Goal: Use online tool/utility: Utilize a website feature to perform a specific function

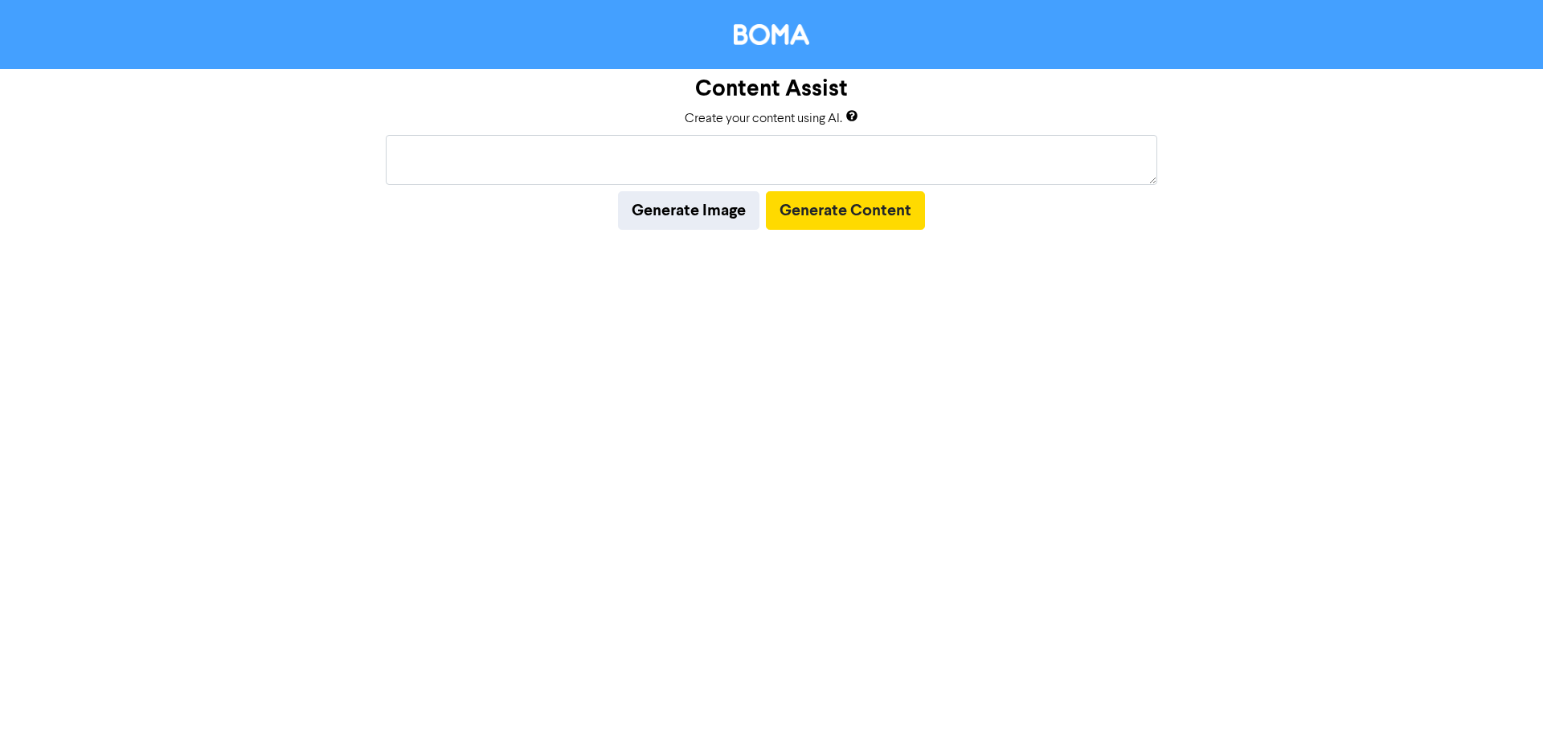
click at [841, 142] on textarea at bounding box center [771, 160] width 771 height 50
click at [796, 159] on textarea at bounding box center [771, 160] width 771 height 50
click at [713, 162] on textarea at bounding box center [771, 160] width 771 height 50
click at [715, 157] on textarea at bounding box center [771, 160] width 771 height 50
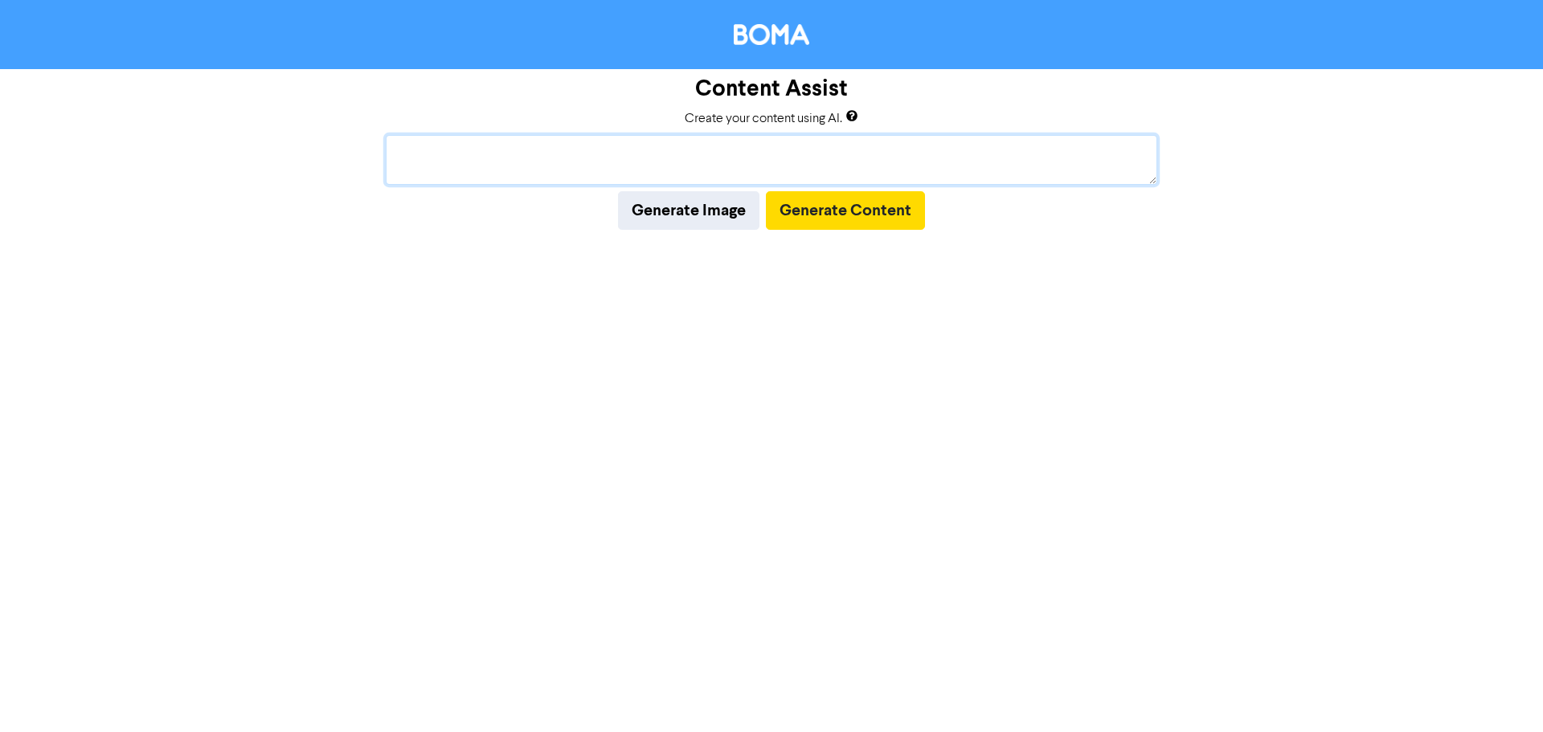
click at [715, 157] on textarea at bounding box center [771, 160] width 771 height 50
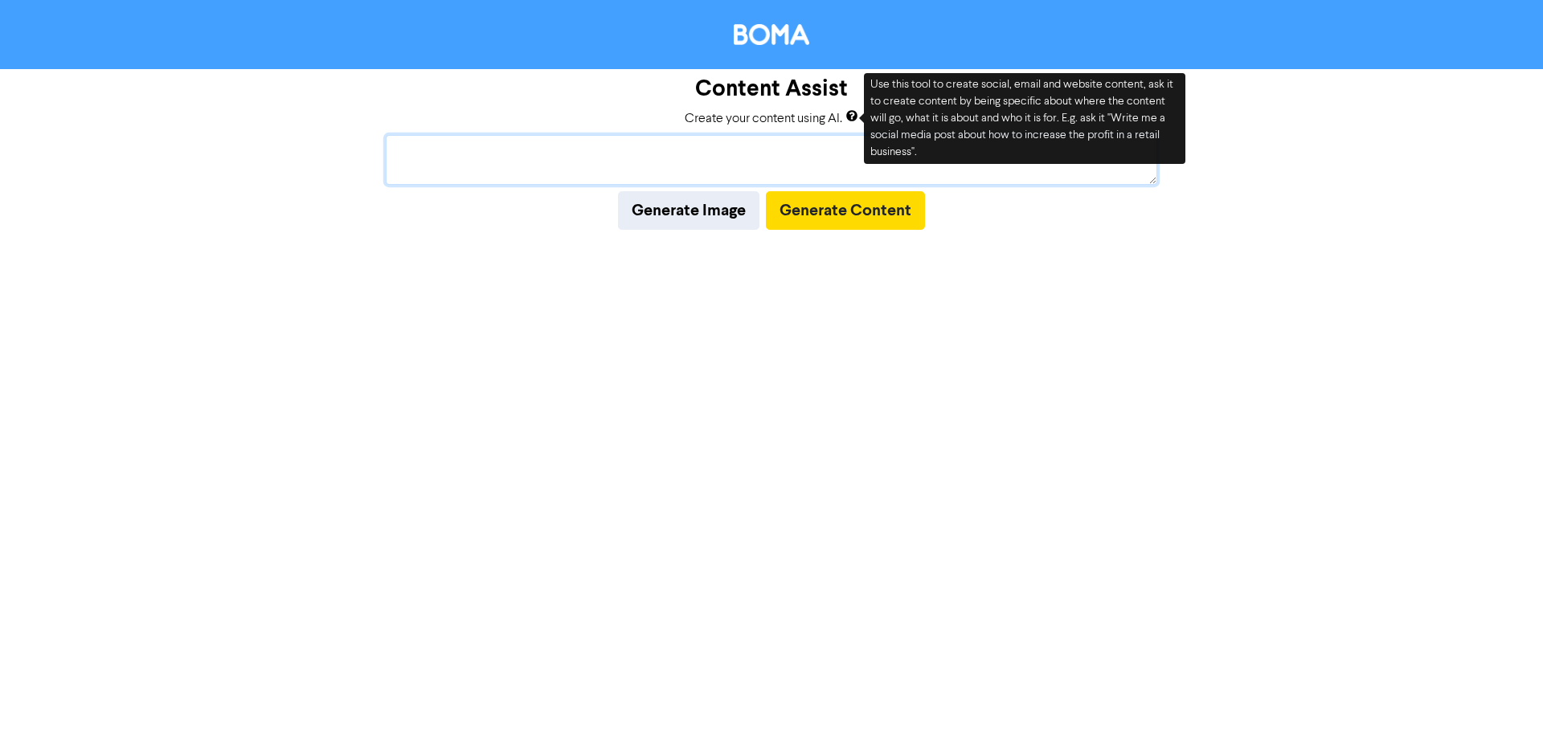
click at [685, 176] on textarea at bounding box center [771, 160] width 771 height 50
click at [587, 179] on textarea at bounding box center [771, 160] width 771 height 50
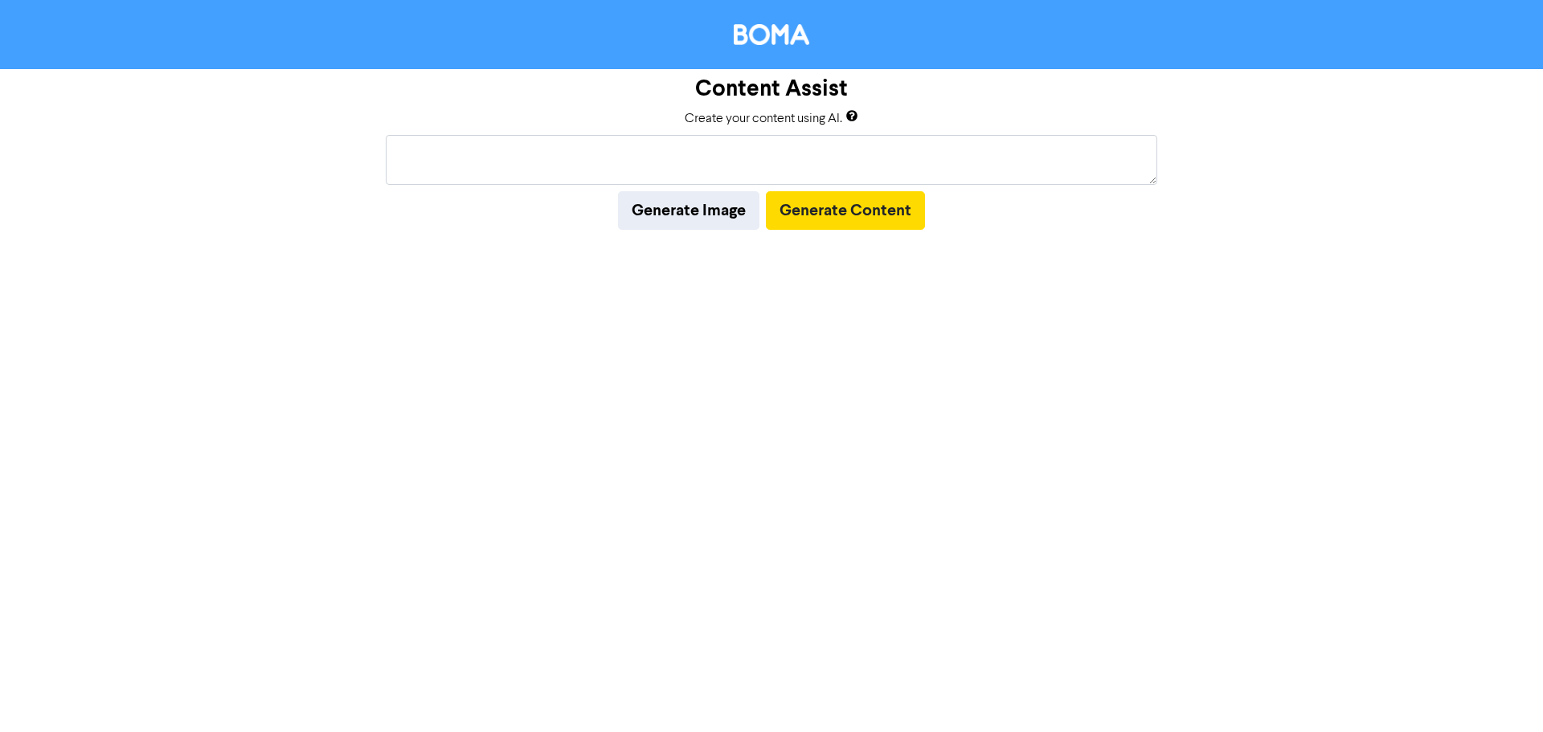
click at [393, 284] on div "Content Assist Create your content using AI. Generate Image Generate Content" at bounding box center [771, 366] width 1543 height 732
click at [494, 182] on textarea at bounding box center [771, 160] width 771 height 50
click at [496, 164] on textarea at bounding box center [771, 160] width 771 height 50
type textarea "Create me an image showing New Zealand money stacked up."
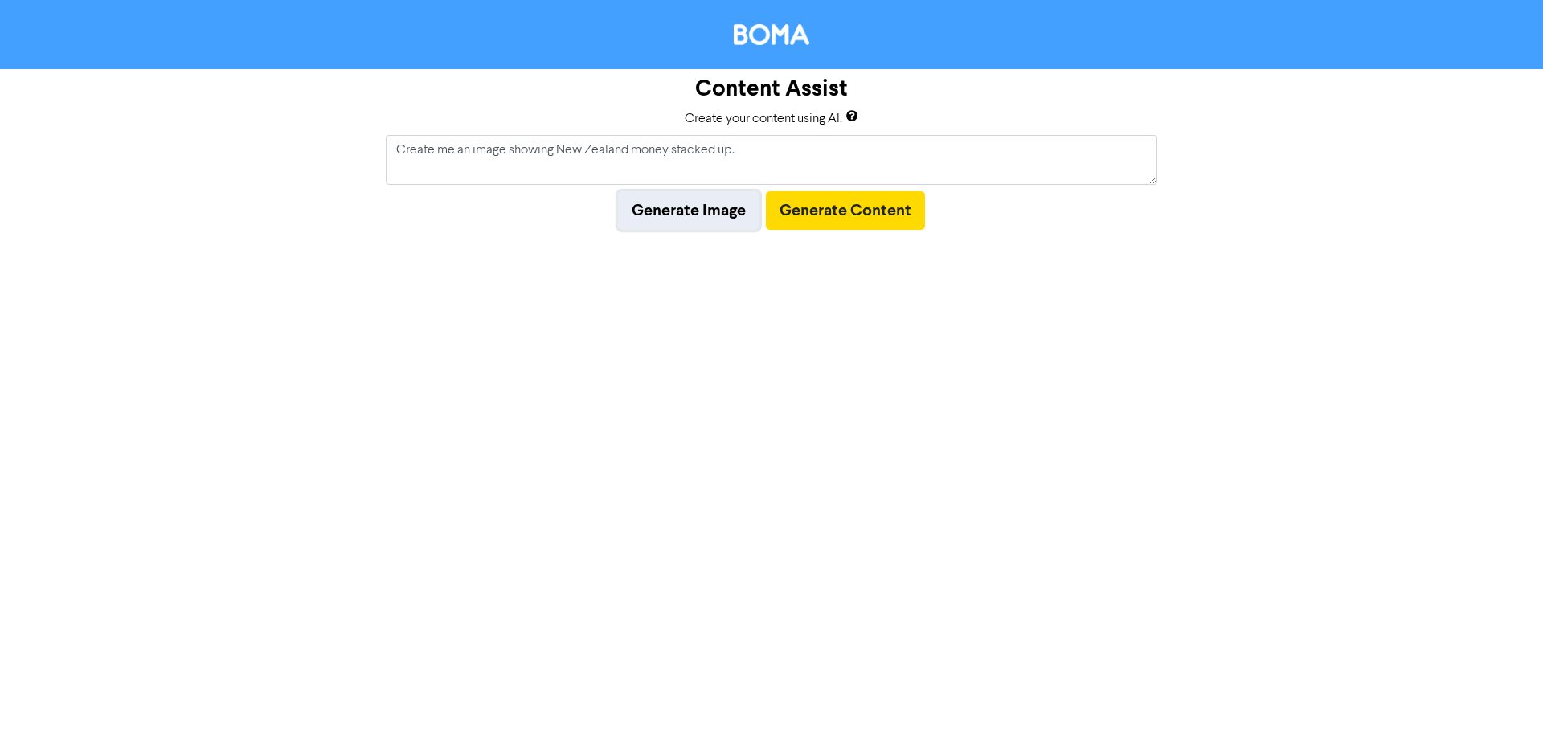
click at [689, 219] on button "Generate Image" at bounding box center [688, 210] width 141 height 39
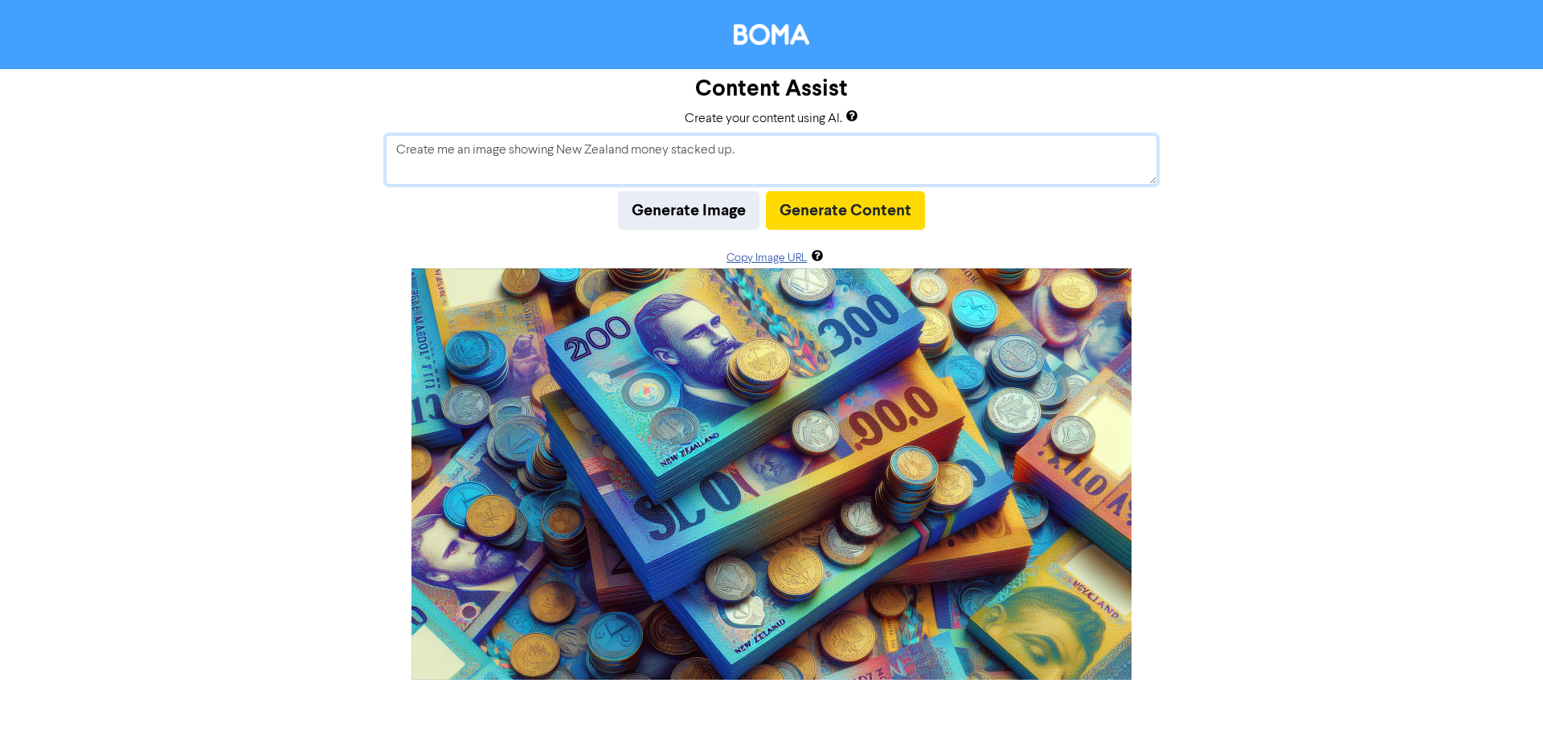
click at [813, 137] on textarea "Create me an image showing New Zealand money stacked up." at bounding box center [771, 160] width 771 height 50
drag, startPoint x: 820, startPoint y: 151, endPoint x: 386, endPoint y: 171, distance: 434.4
click at [386, 171] on textarea "Create me an image showing New Zealand money stacked up." at bounding box center [771, 160] width 771 height 50
click at [793, 157] on textarea "Create me a blog about different payroll systems with a comparison," at bounding box center [771, 160] width 771 height 50
click at [811, 153] on textarea "Create me a blog about different payroll systems with a comparison bewteen them…" at bounding box center [771, 160] width 771 height 50
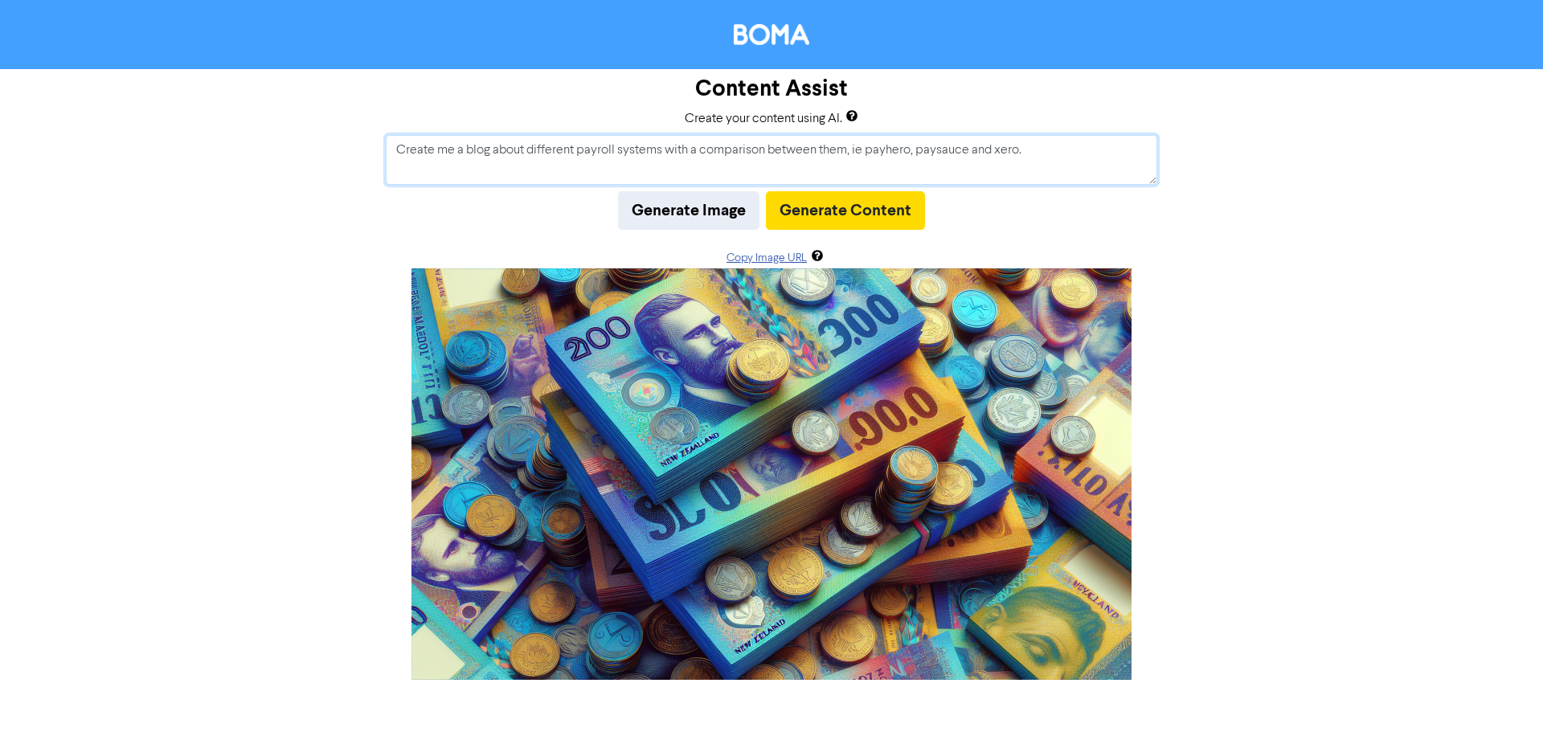
click at [1027, 154] on textarea "Create me a blog about different payroll systems with a comparison between them…" at bounding box center [771, 160] width 771 height 50
click at [1033, 154] on textarea "Create me a blog about different payroll systems with a comparison between them…" at bounding box center [771, 160] width 771 height 50
click at [902, 215] on button "Generate Content" at bounding box center [845, 210] width 159 height 39
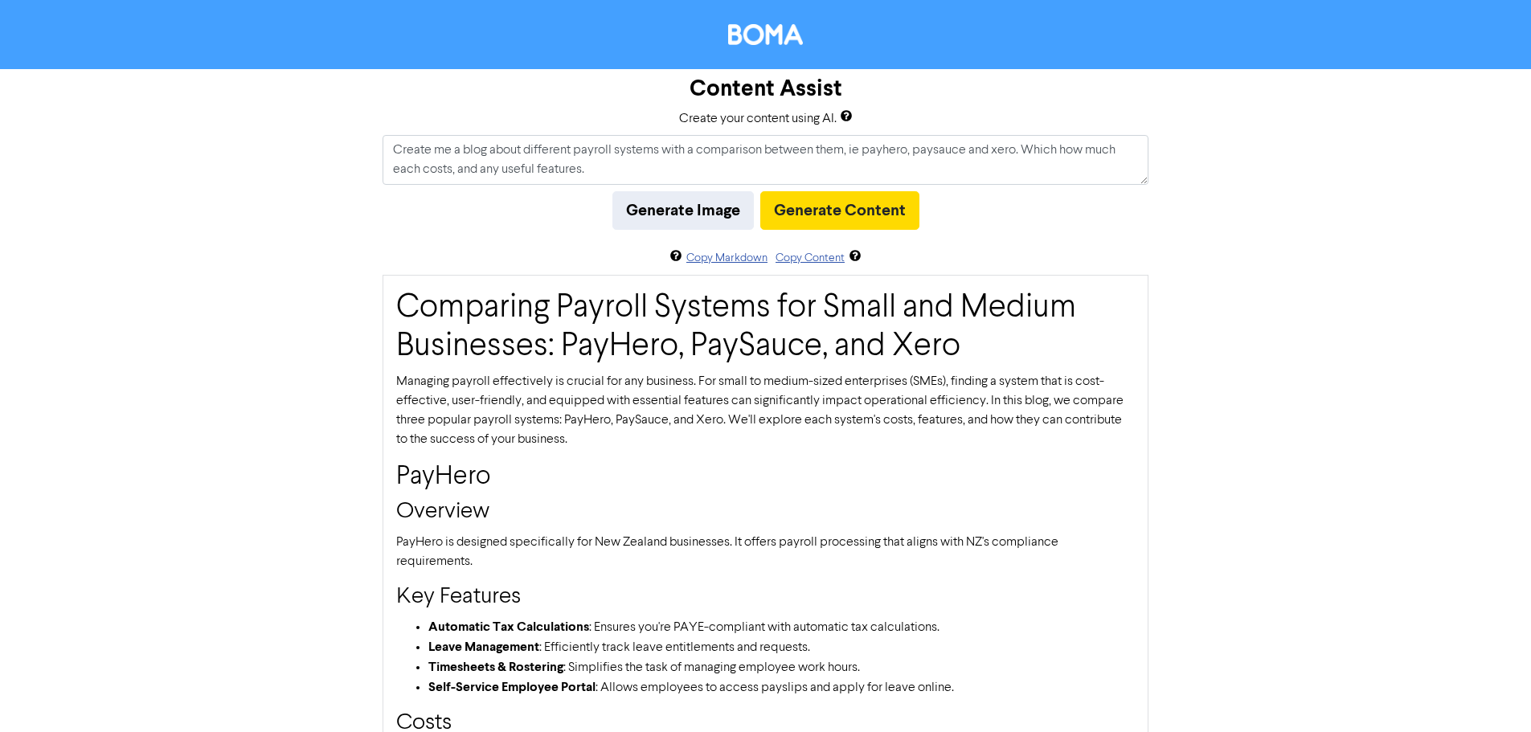
drag, startPoint x: 658, startPoint y: 601, endPoint x: 620, endPoint y: 315, distance: 288.7
click at [628, 167] on textarea "Create me a blog about different payroll systems with a comparison between them…" at bounding box center [765, 160] width 766 height 50
click at [838, 211] on button "Generate Content" at bounding box center [839, 210] width 159 height 39
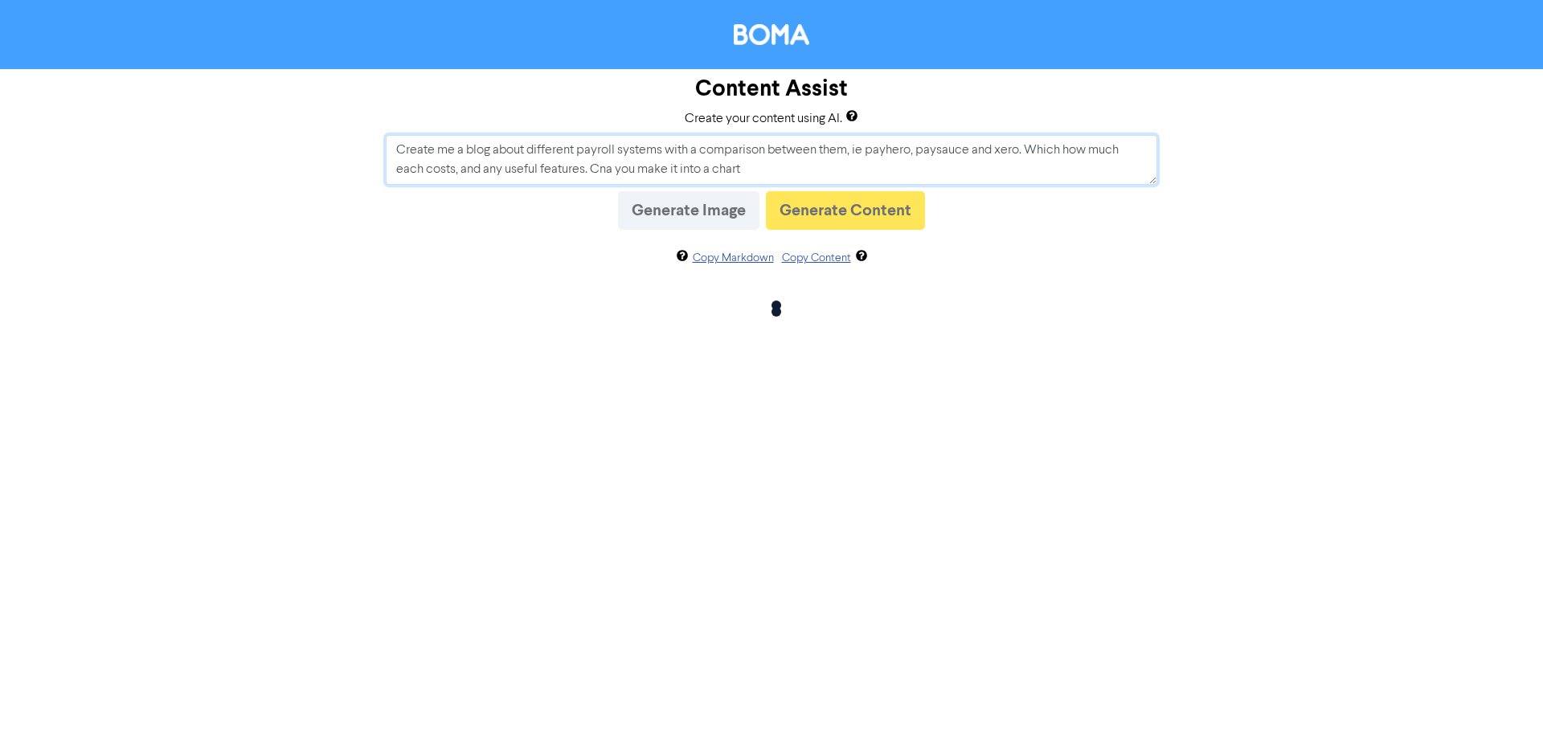
click at [604, 165] on textarea "Create me a blog about different payroll systems with a comparison between them…" at bounding box center [771, 160] width 771 height 50
click at [1056, 189] on div "Content Assist Create your content using AI. Create me a blog about different p…" at bounding box center [771, 209] width 1543 height 280
click at [1242, 324] on div "Content Assist Create your content using AI. Create me a blog about different p…" at bounding box center [771, 209] width 1543 height 280
click at [323, 257] on div "Content Assist Create your content using AI. Create me a blog about different p…" at bounding box center [771, 209] width 1543 height 280
click at [777, 166] on textarea "Create me a blog about different payroll systems with a comparison between them…" at bounding box center [771, 160] width 771 height 50
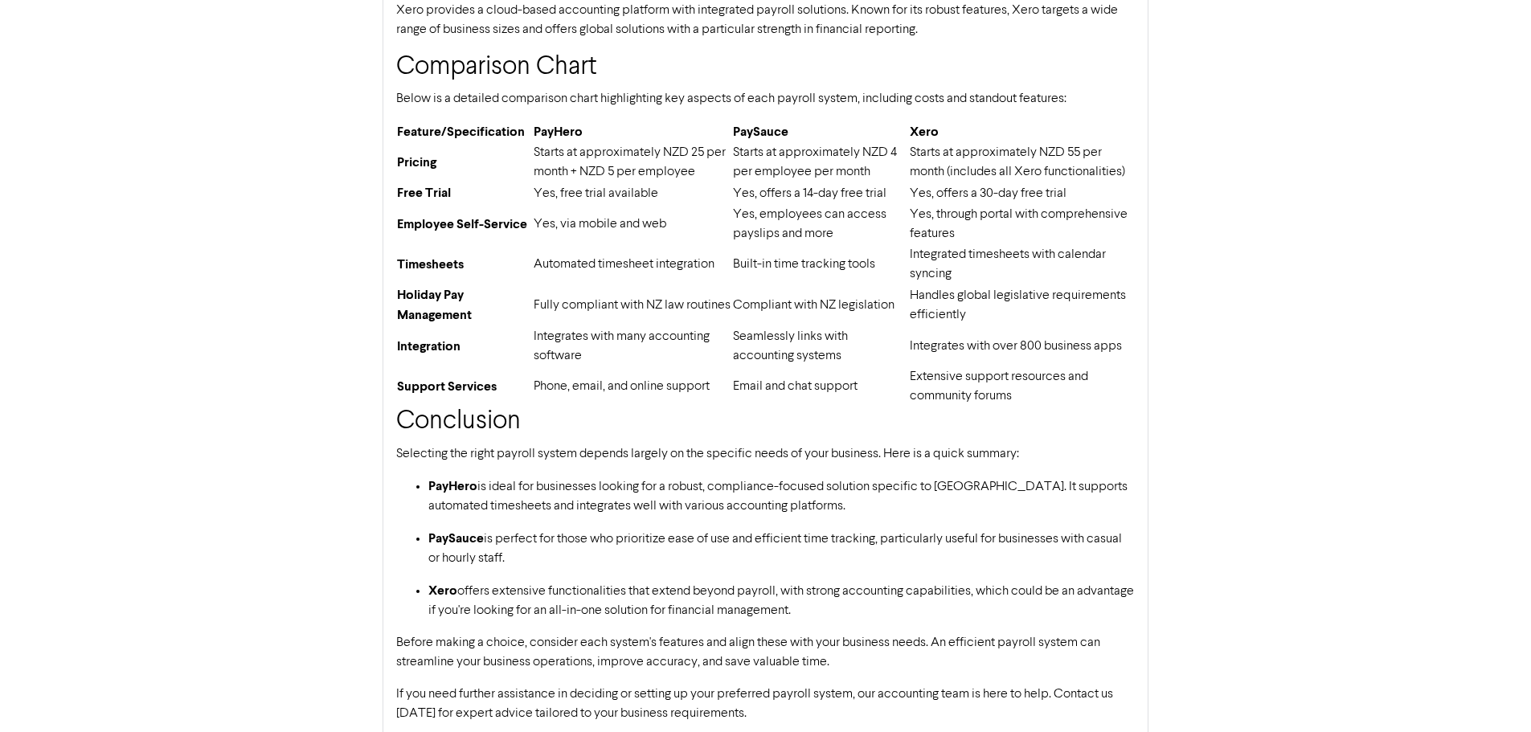
scroll to position [725, 0]
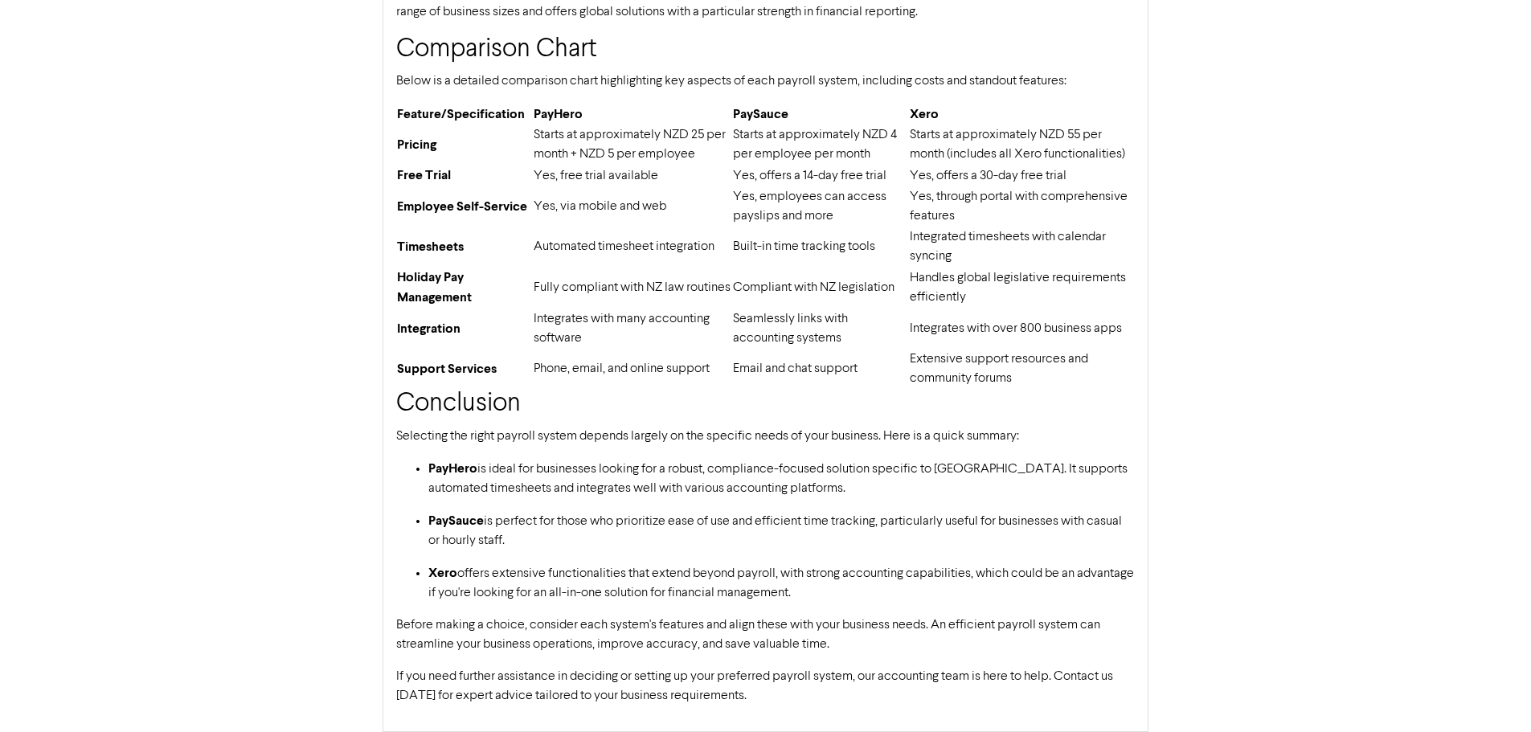
type textarea "Create me a blog about different payroll systems with a comparison between them…"
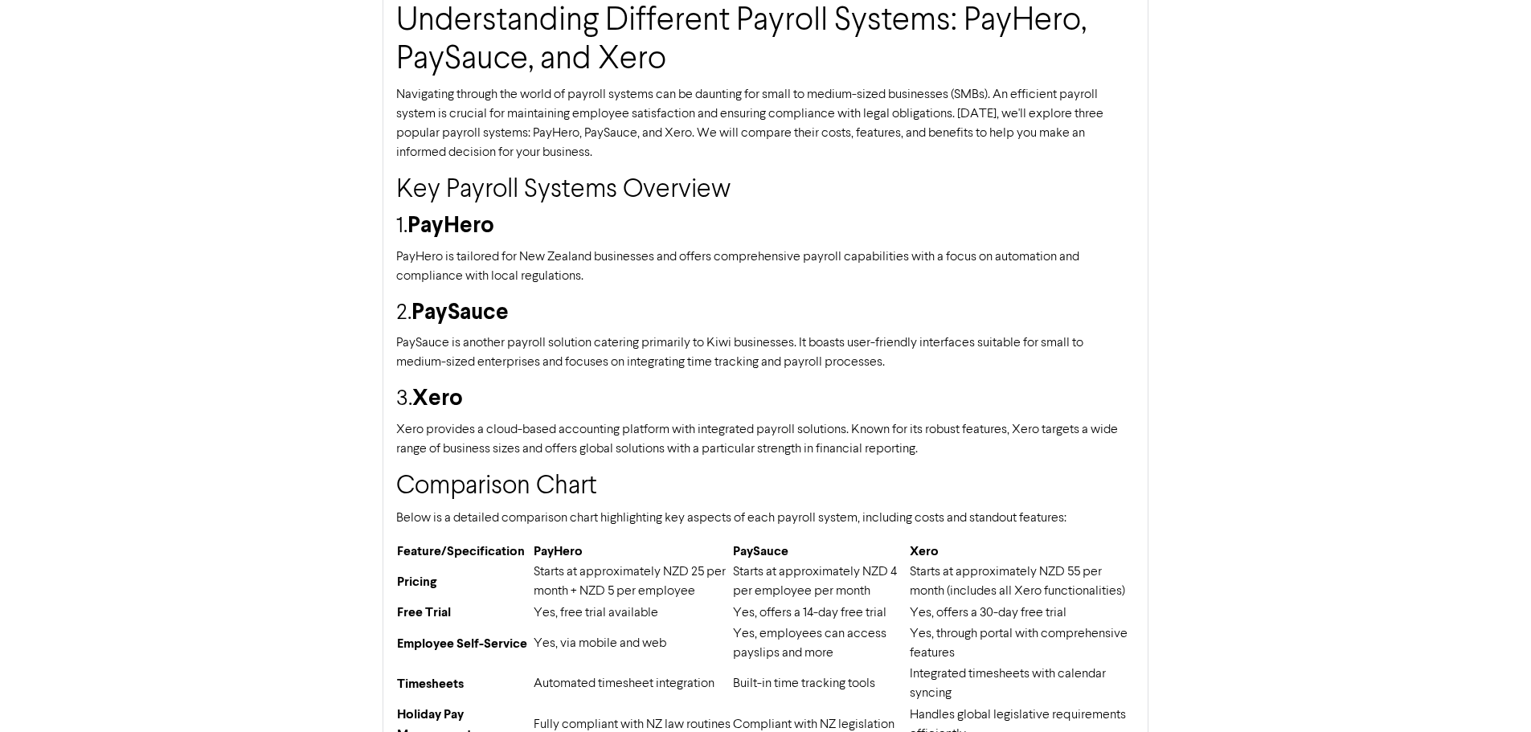
drag, startPoint x: 254, startPoint y: 472, endPoint x: 245, endPoint y: 354, distance: 118.5
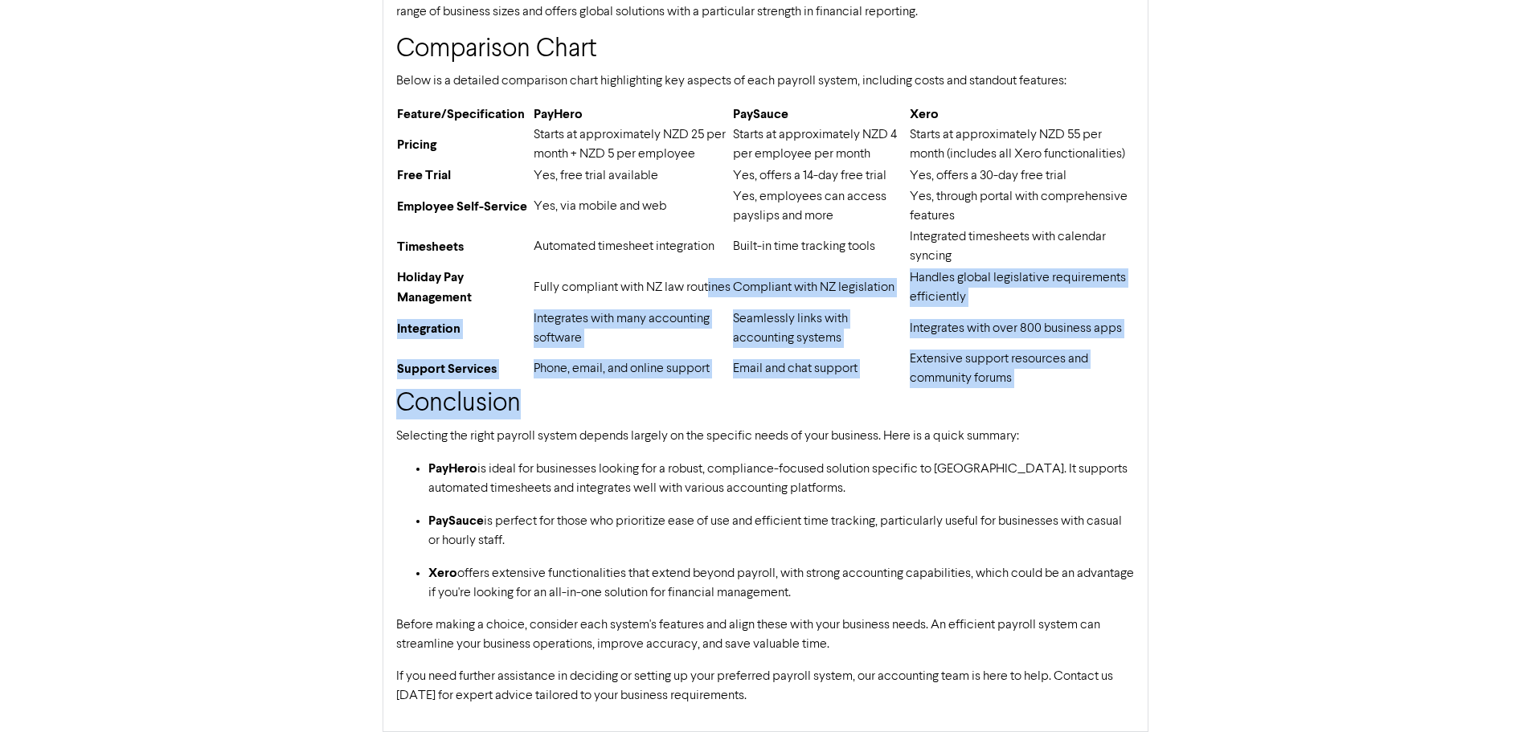
drag, startPoint x: 852, startPoint y: 392, endPoint x: 542, endPoint y: 291, distance: 325.5
click at [543, 291] on div "Understanding Different Payroll Systems: PayHero, PaySauce, and Xero Navigating…" at bounding box center [765, 141] width 766 height 1181
click at [542, 291] on td "Fully compliant with NZ law routines" at bounding box center [632, 288] width 199 height 42
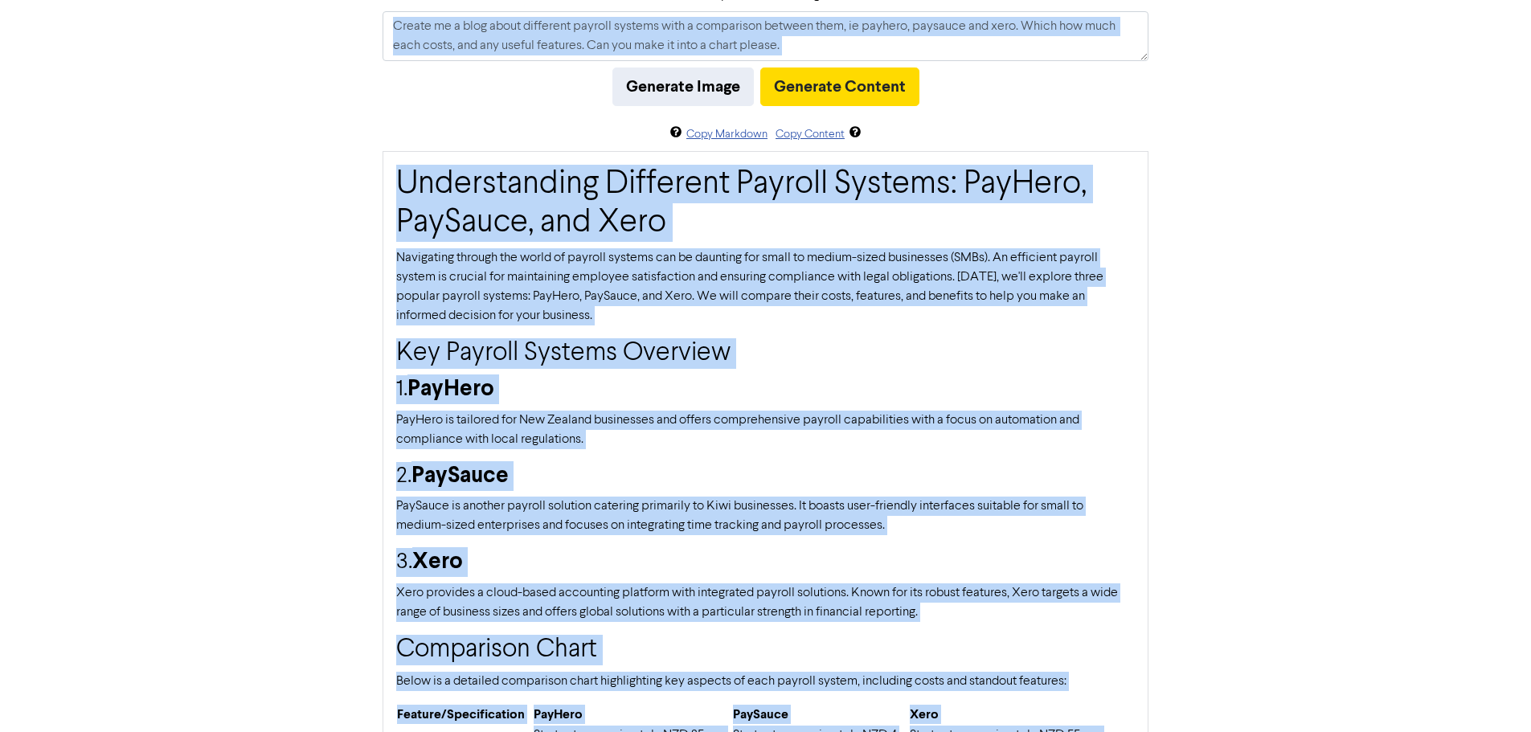
scroll to position [0, 0]
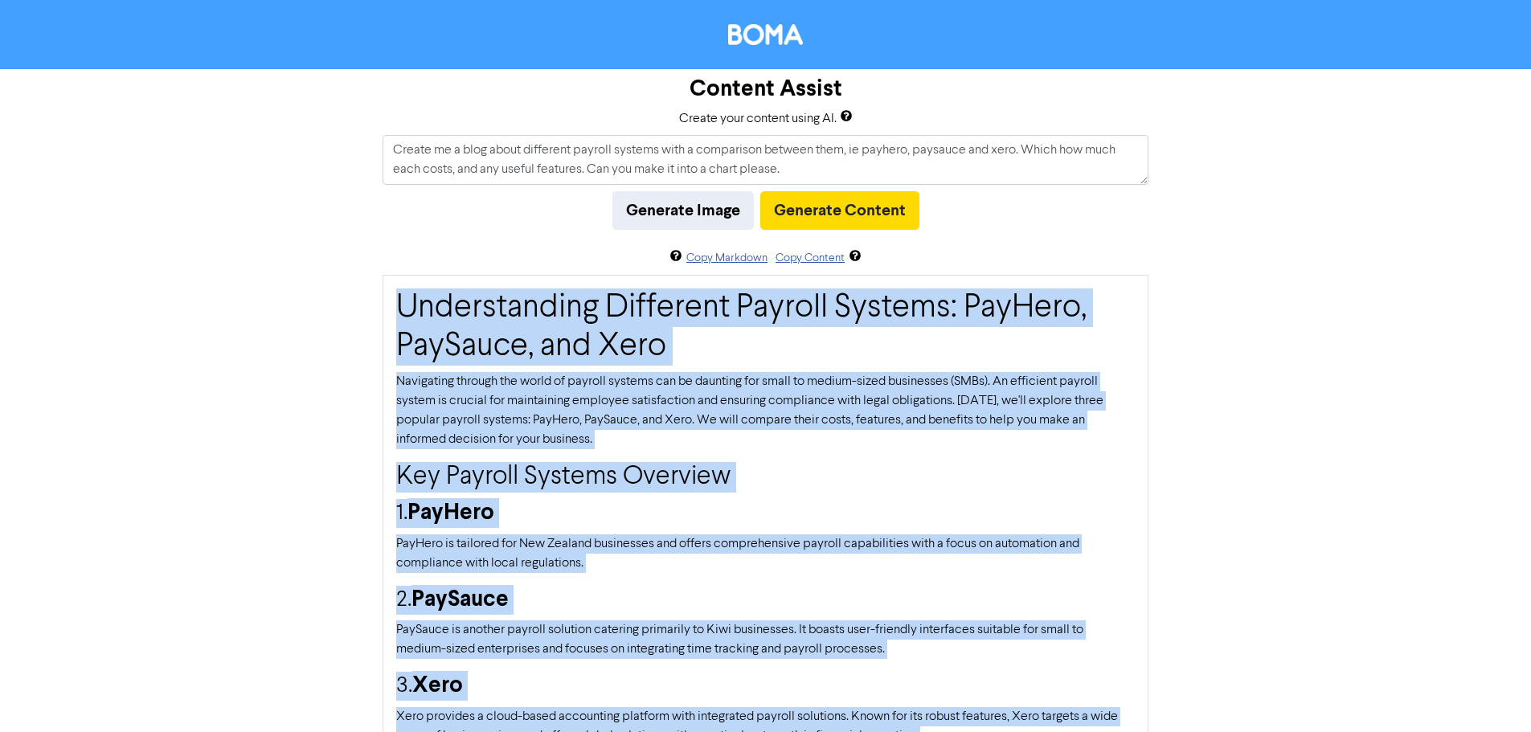
drag, startPoint x: 759, startPoint y: 693, endPoint x: 403, endPoint y: 319, distance: 516.1
click at [806, 256] on button "Copy Content" at bounding box center [810, 258] width 71 height 18
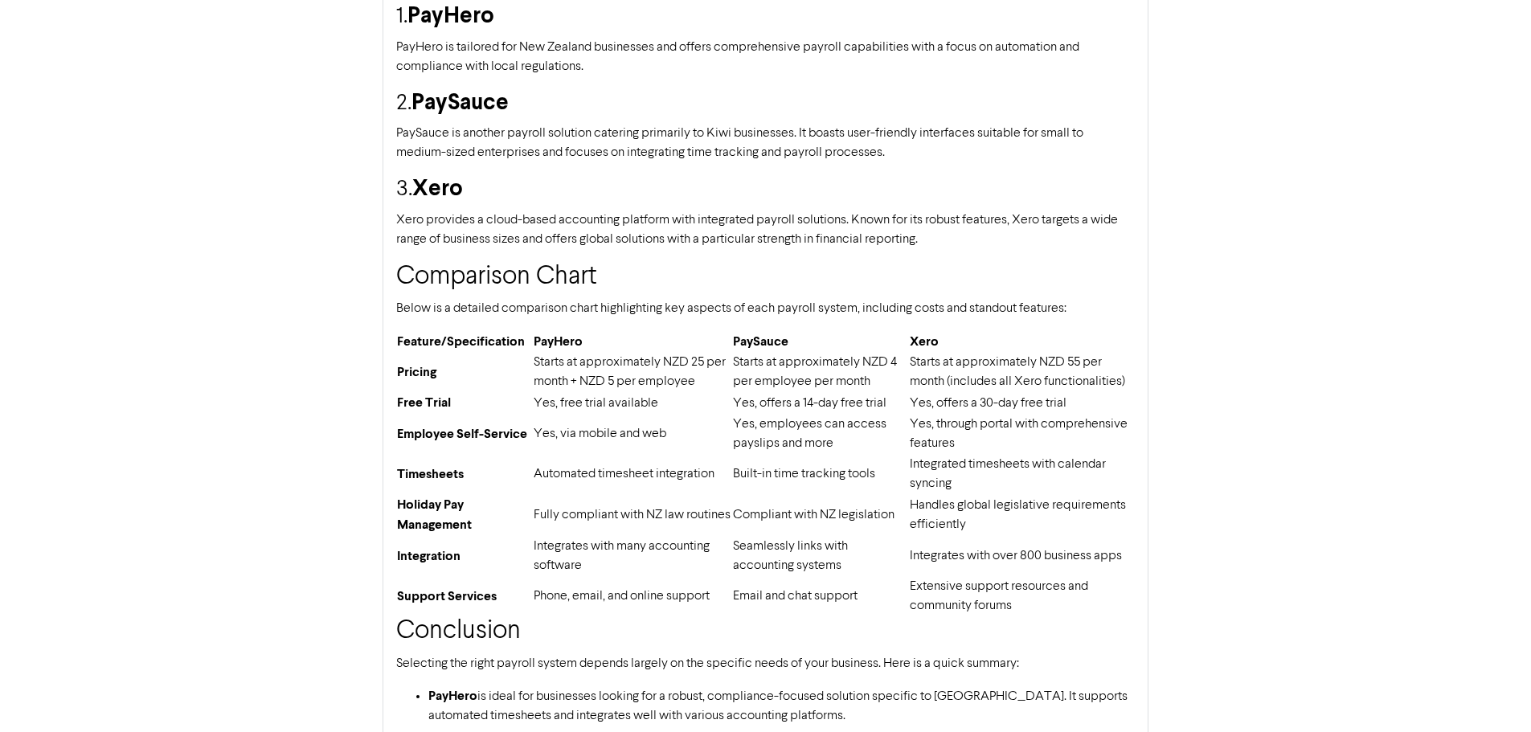
scroll to position [725, 0]
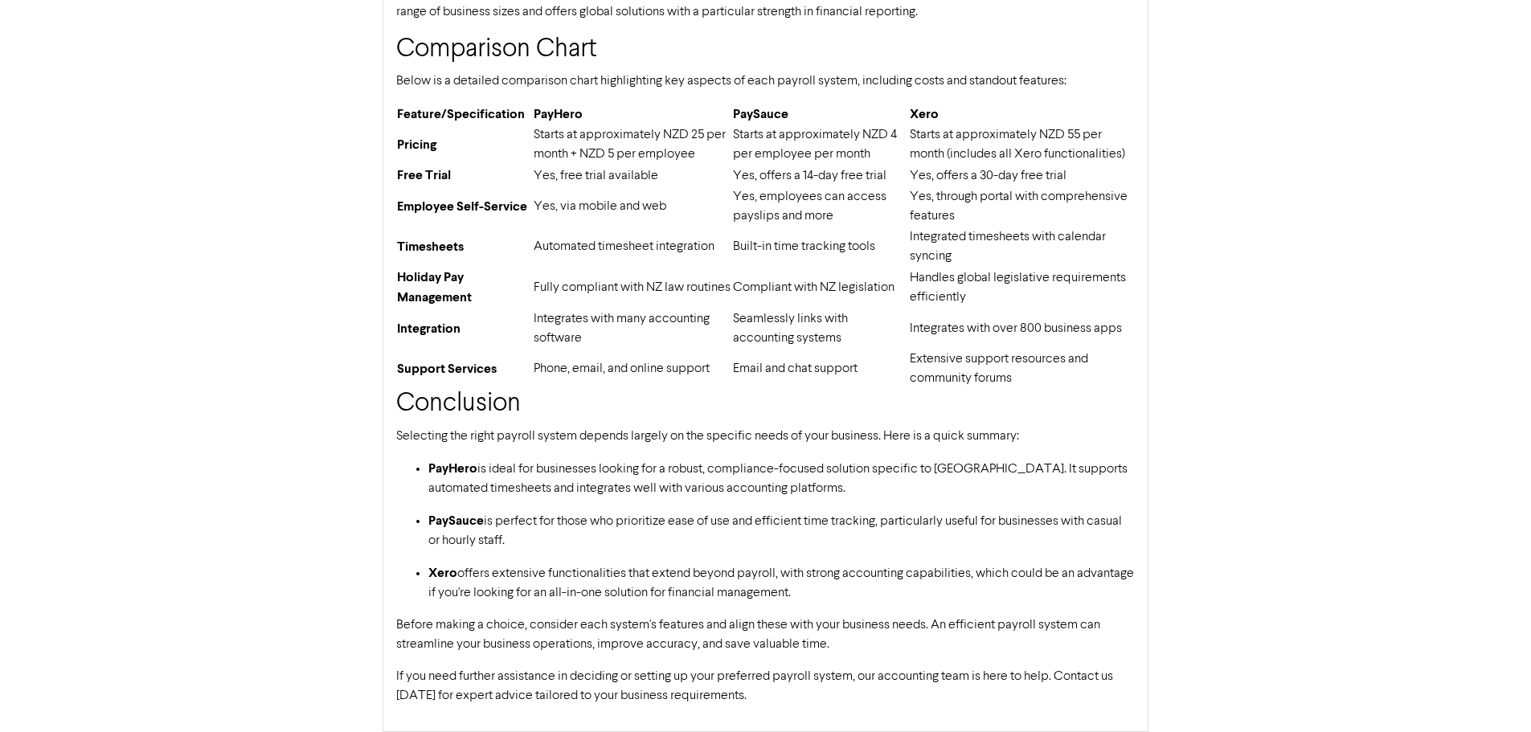
drag, startPoint x: 412, startPoint y: 399, endPoint x: 434, endPoint y: 568, distance: 170.9
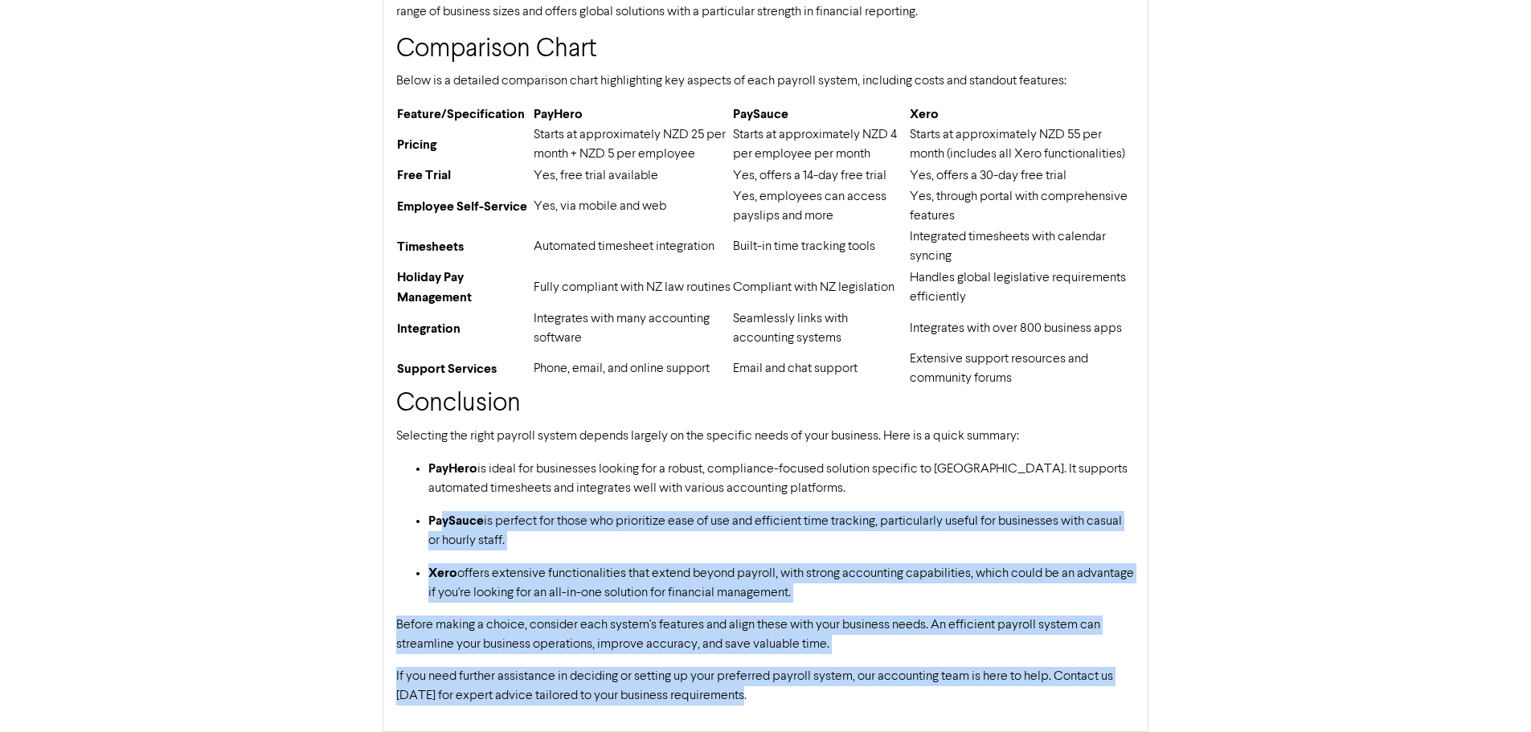
drag, startPoint x: 775, startPoint y: 693, endPoint x: 443, endPoint y: 517, distance: 376.7
click at [443, 517] on div "Understanding Different Payroll Systems: PayHero, PaySauce, and Xero Navigating…" at bounding box center [765, 141] width 766 height 1181
click at [443, 517] on strong "PaySauce" at bounding box center [455, 521] width 55 height 16
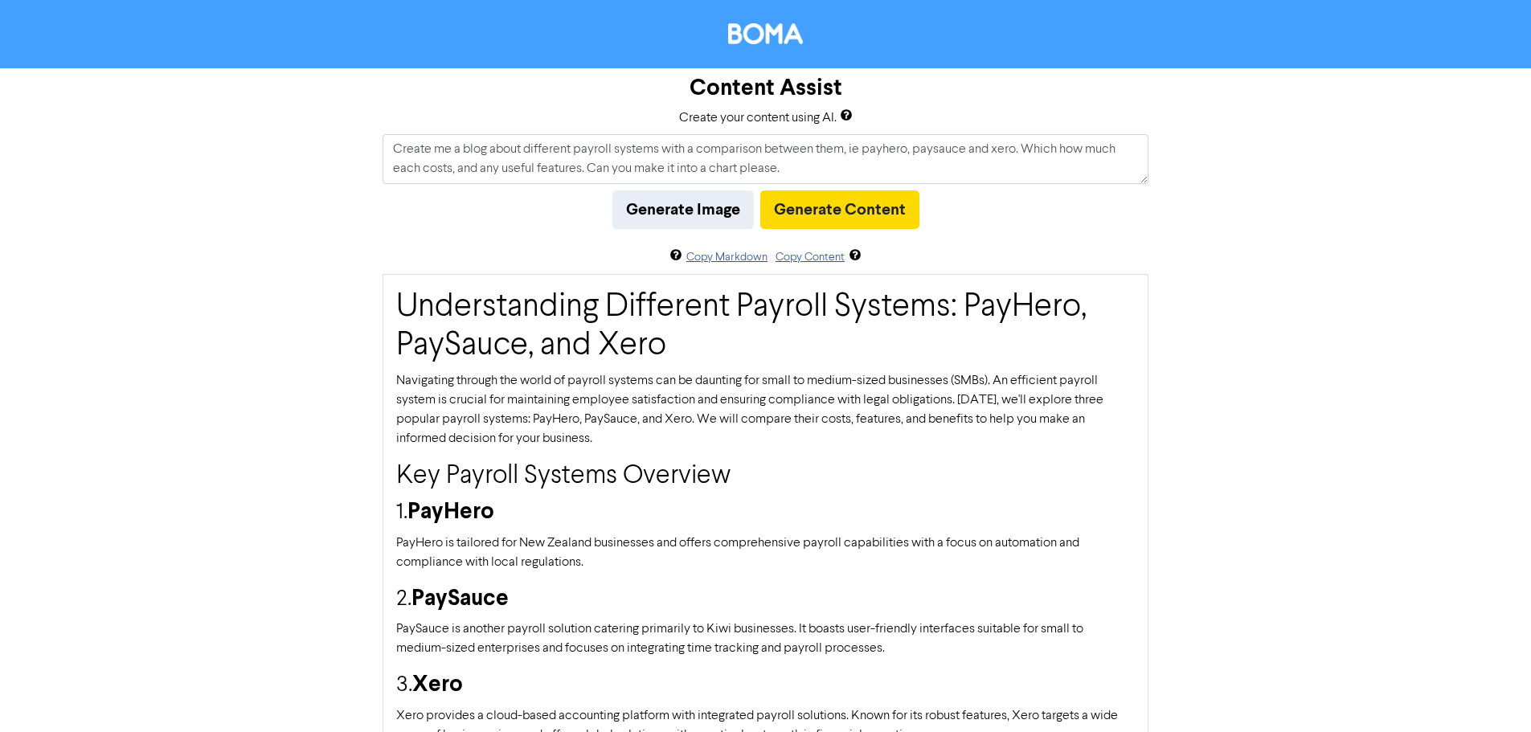
scroll to position [0, 0]
click at [809, 167] on textarea "Create me a blog about different payroll systems with a comparison between them…" at bounding box center [765, 160] width 766 height 50
drag, startPoint x: 862, startPoint y: 174, endPoint x: 384, endPoint y: 147, distance: 478.9
click at [384, 147] on textarea "Create me a blog about different payroll systems with a comparison between them…" at bounding box center [765, 160] width 766 height 50
click at [803, 181] on textarea "Create me a blog about different payroll systems with a comparison between them…" at bounding box center [765, 160] width 766 height 50
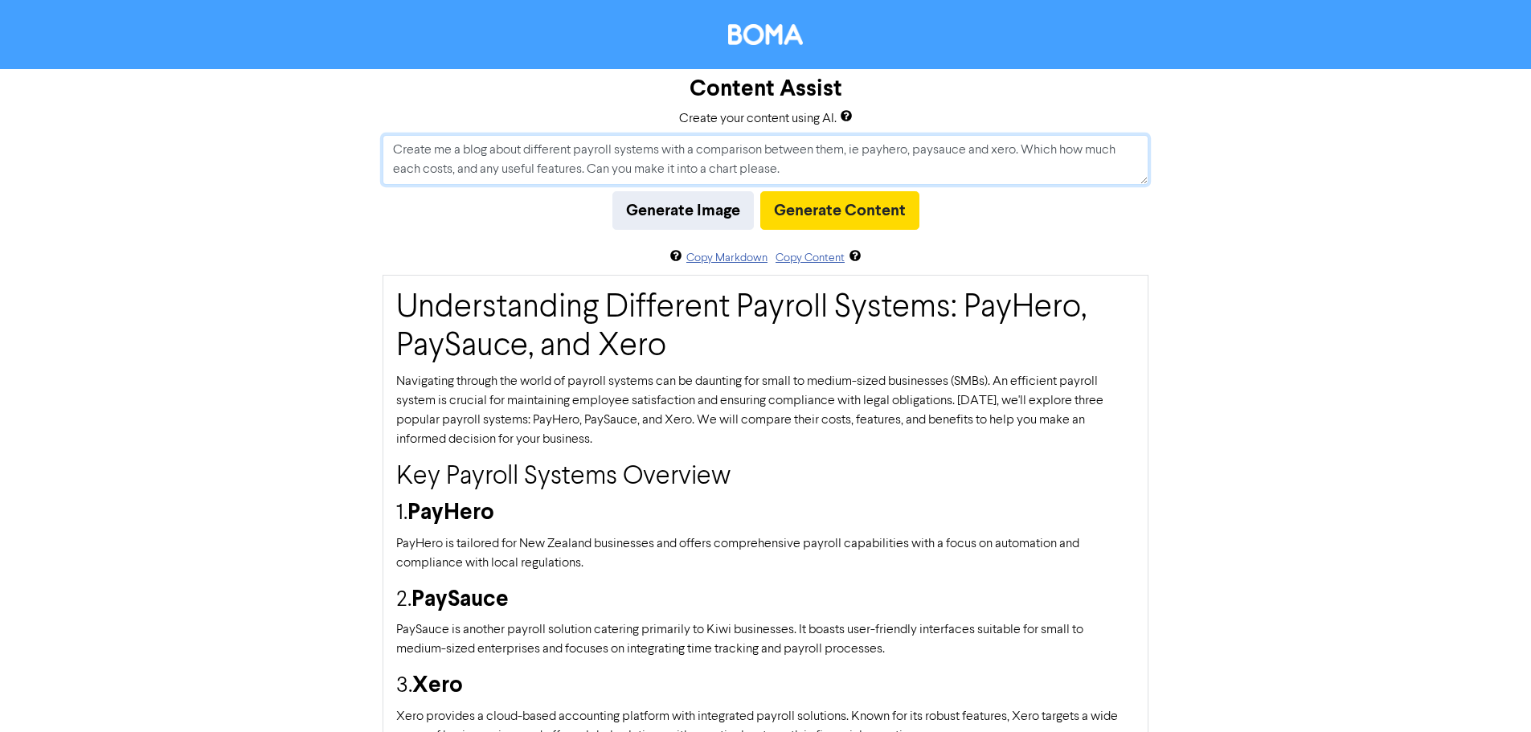
click at [796, 166] on textarea "Create me a blog about different payroll systems with a comparison between them…" at bounding box center [765, 160] width 766 height 50
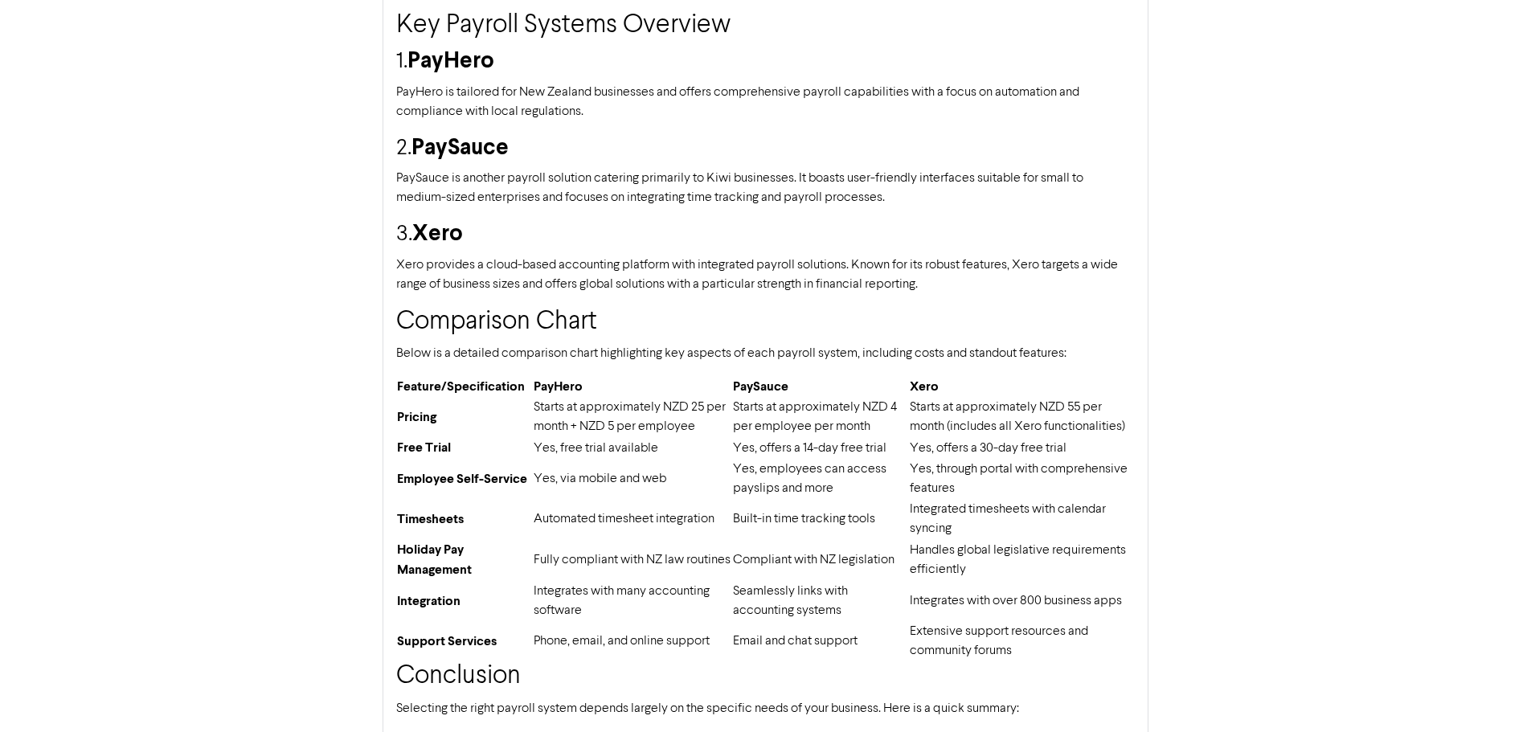
scroll to position [725, 0]
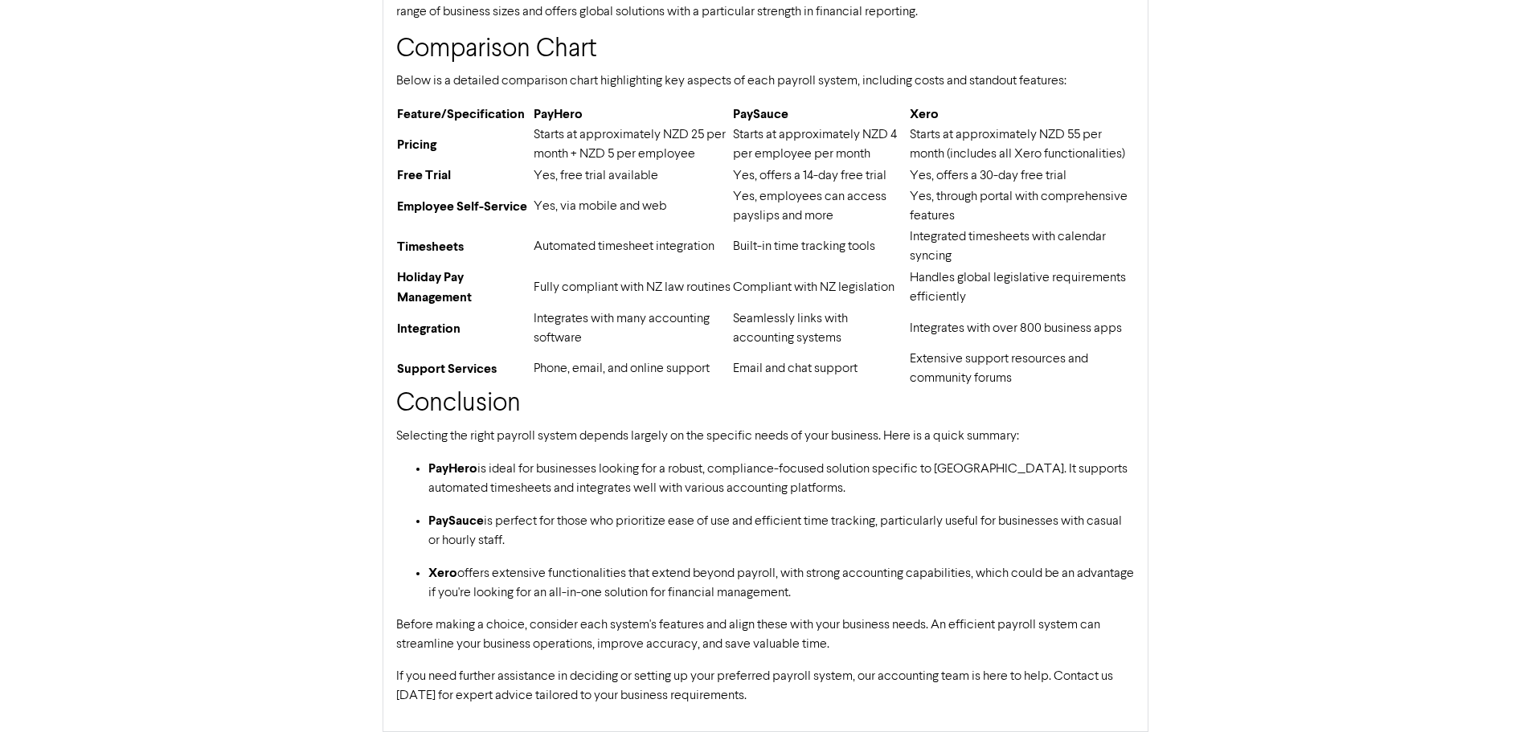
drag, startPoint x: 247, startPoint y: 229, endPoint x: 245, endPoint y: 365, distance: 135.8
click at [1201, 648] on div "Content Assist Create your content using AI. Create me a blog about different p…" at bounding box center [765, 38] width 1531 height 1387
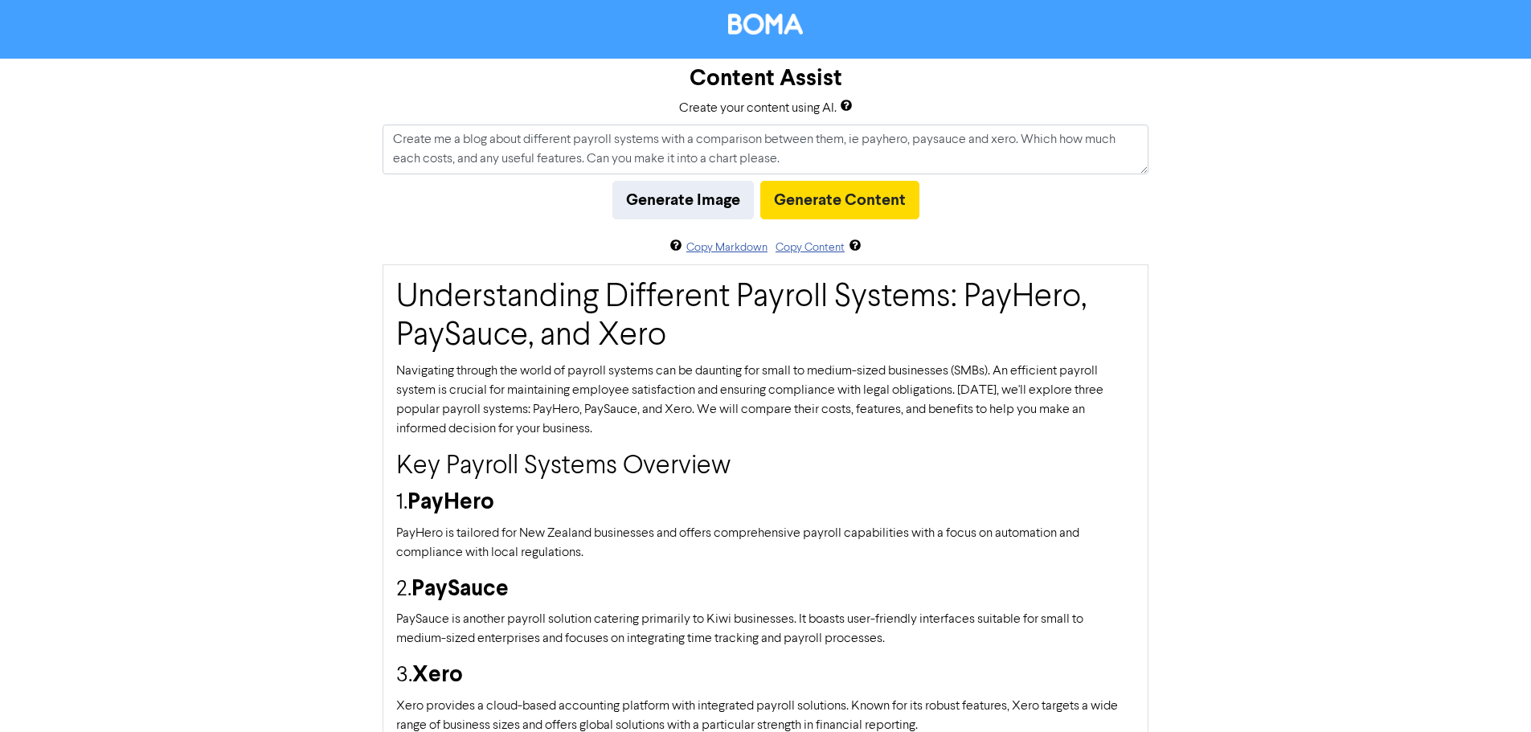
scroll to position [0, 0]
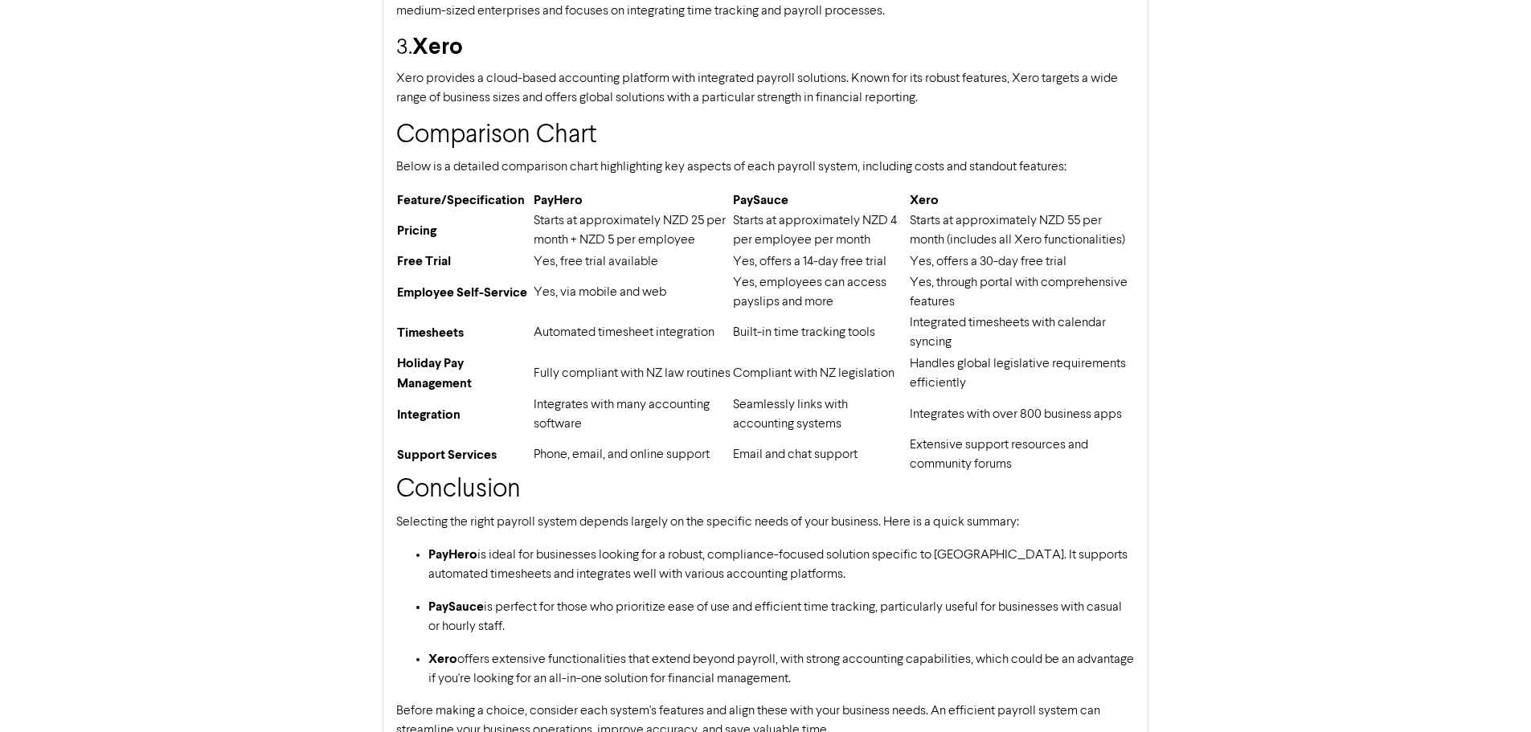
scroll to position [725, 0]
